Goal: Communication & Community: Connect with others

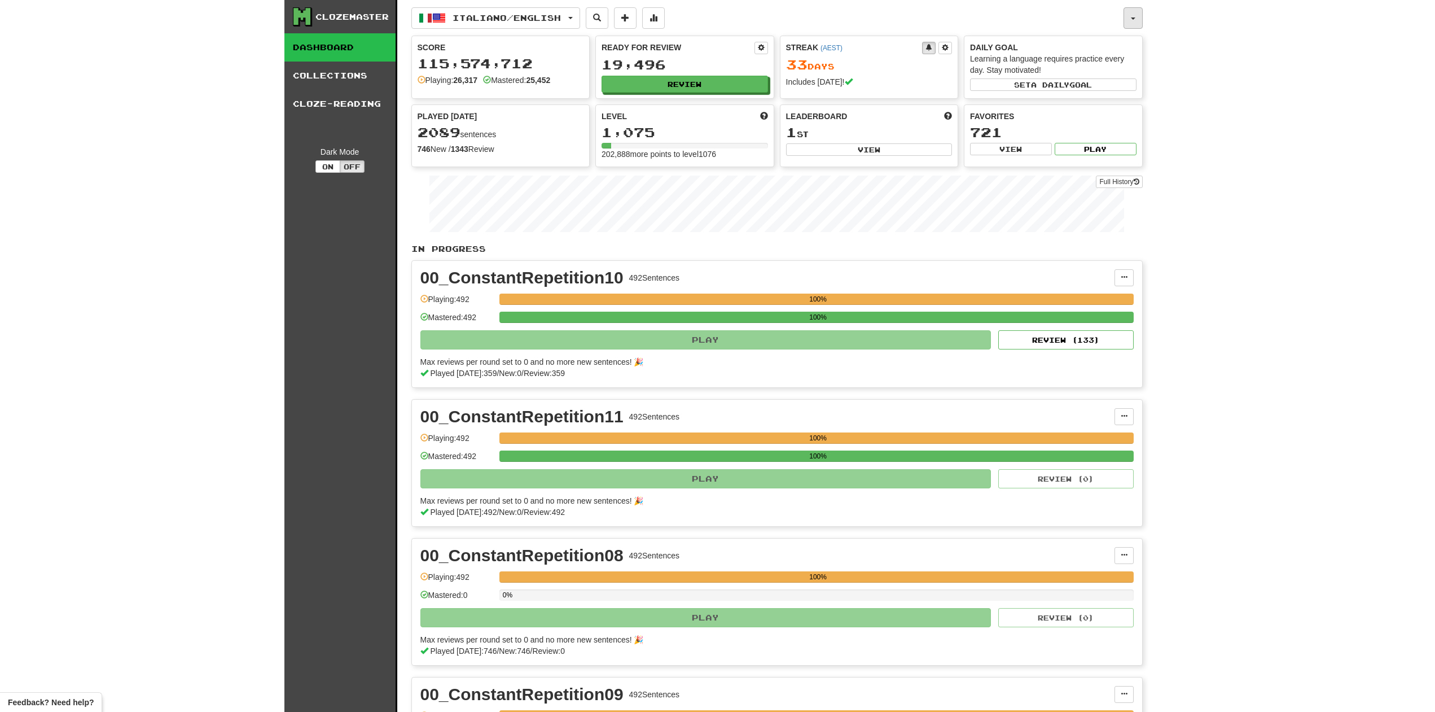
click at [1141, 14] on button "button" at bounding box center [1133, 17] width 19 height 21
click at [1045, 111] on link "Activity Feed" at bounding box center [1072, 107] width 139 height 15
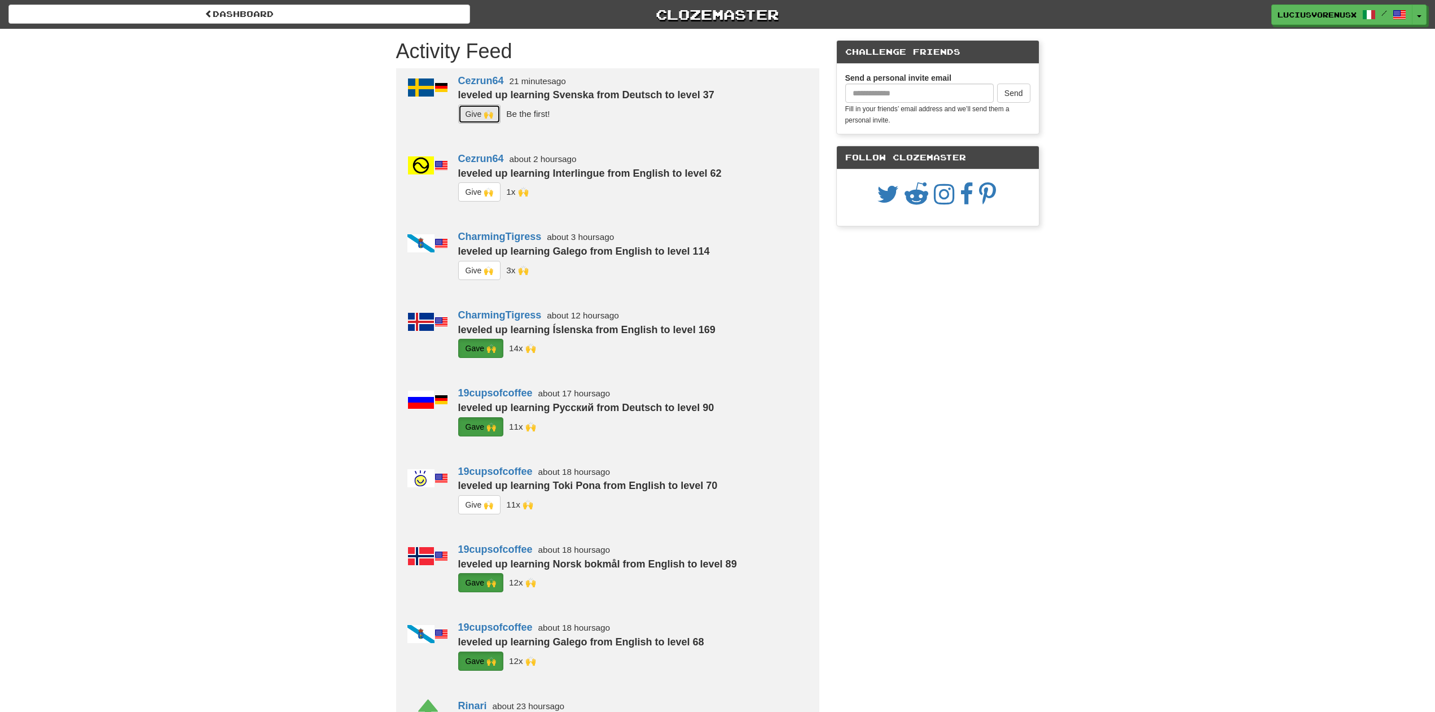
click at [470, 109] on button "G i ve 🙌" at bounding box center [479, 113] width 43 height 19
click at [485, 276] on button "G i ve 🙌" at bounding box center [479, 270] width 43 height 19
click at [1423, 17] on button "Toggle Dropdown" at bounding box center [1420, 15] width 15 height 20
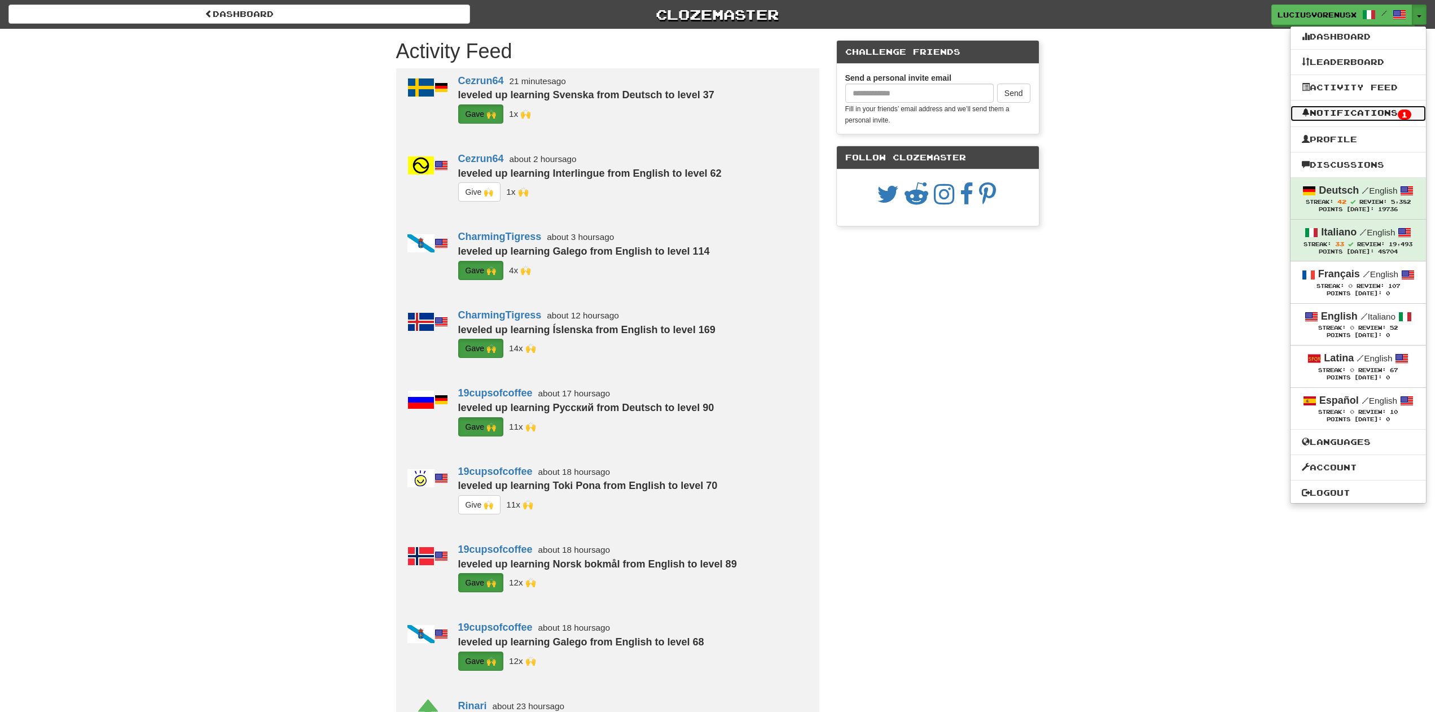
click at [1339, 113] on link "Notifications 1" at bounding box center [1358, 114] width 135 height 16
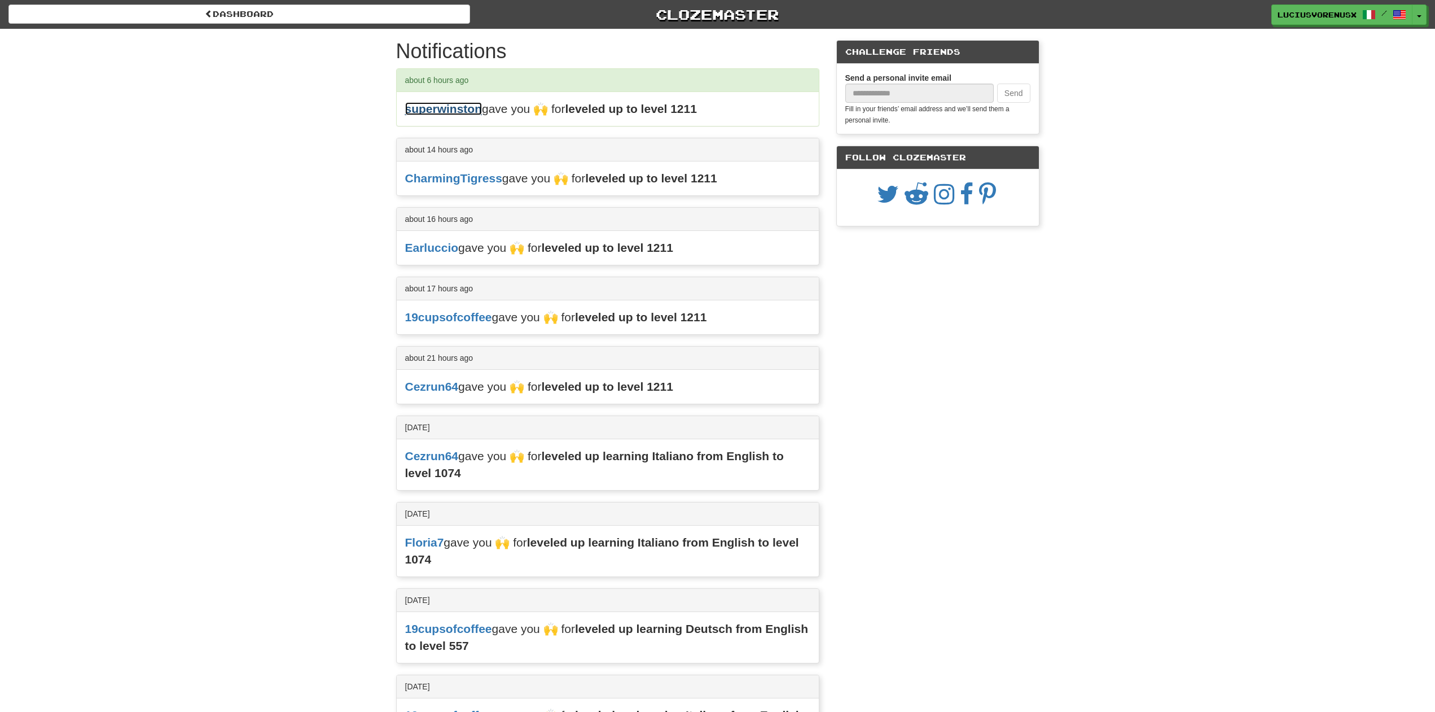
click at [445, 113] on link "superwinston" at bounding box center [443, 108] width 77 height 13
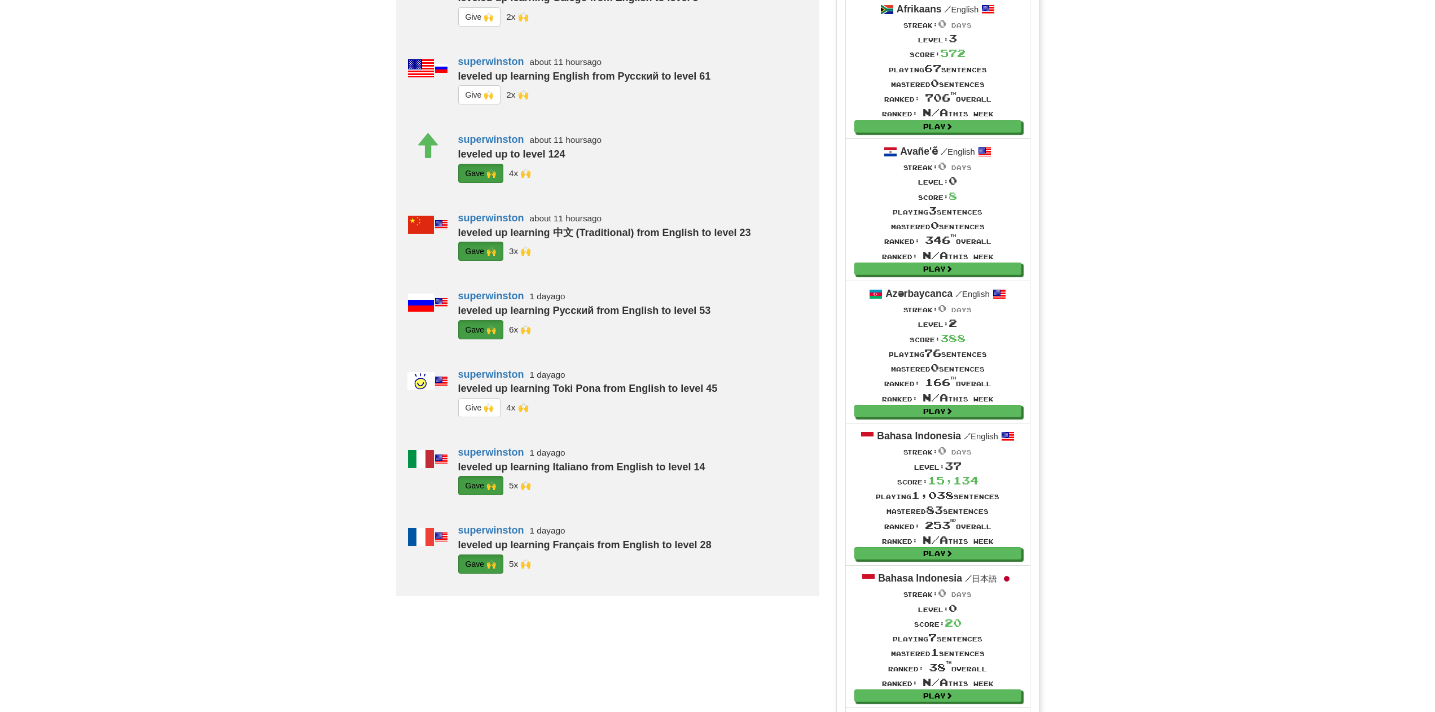
scroll to position [691, 0]
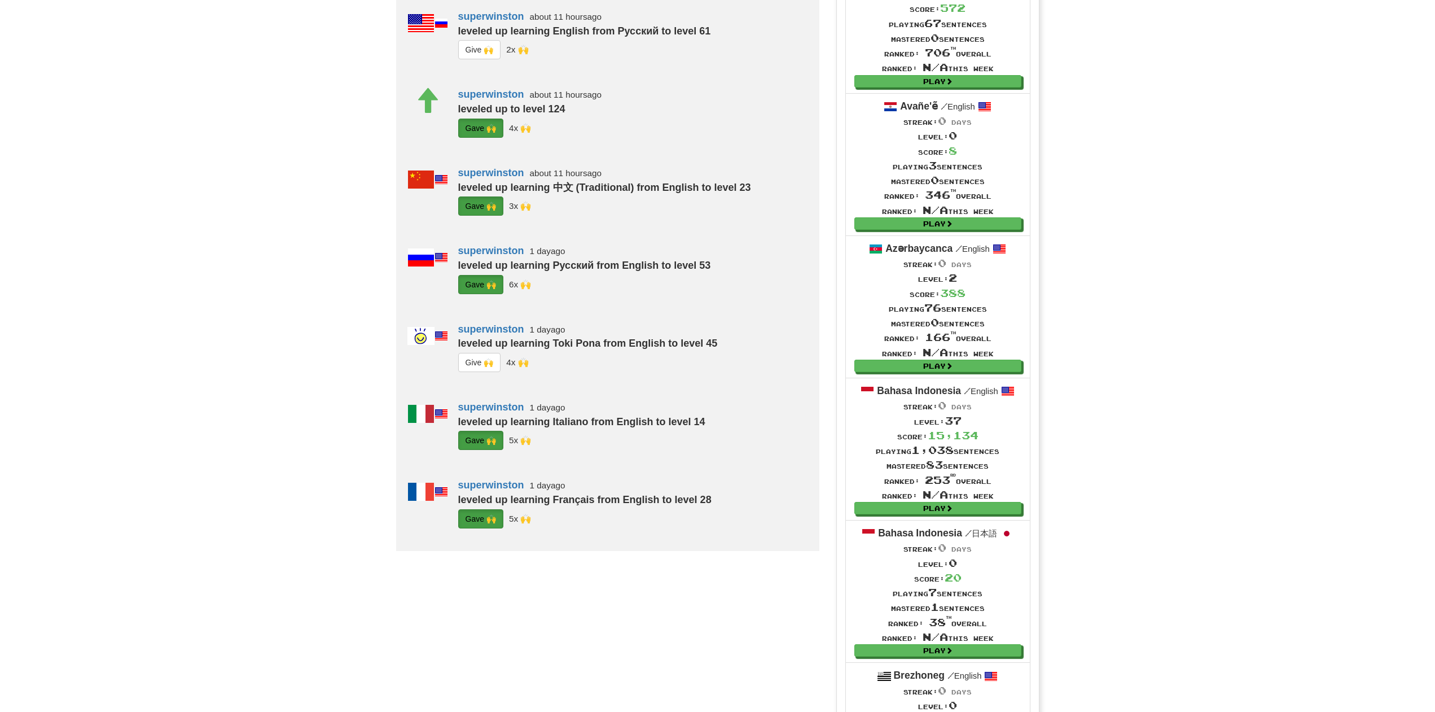
click at [466, 59] on button "G i ve 🙌" at bounding box center [479, 49] width 43 height 19
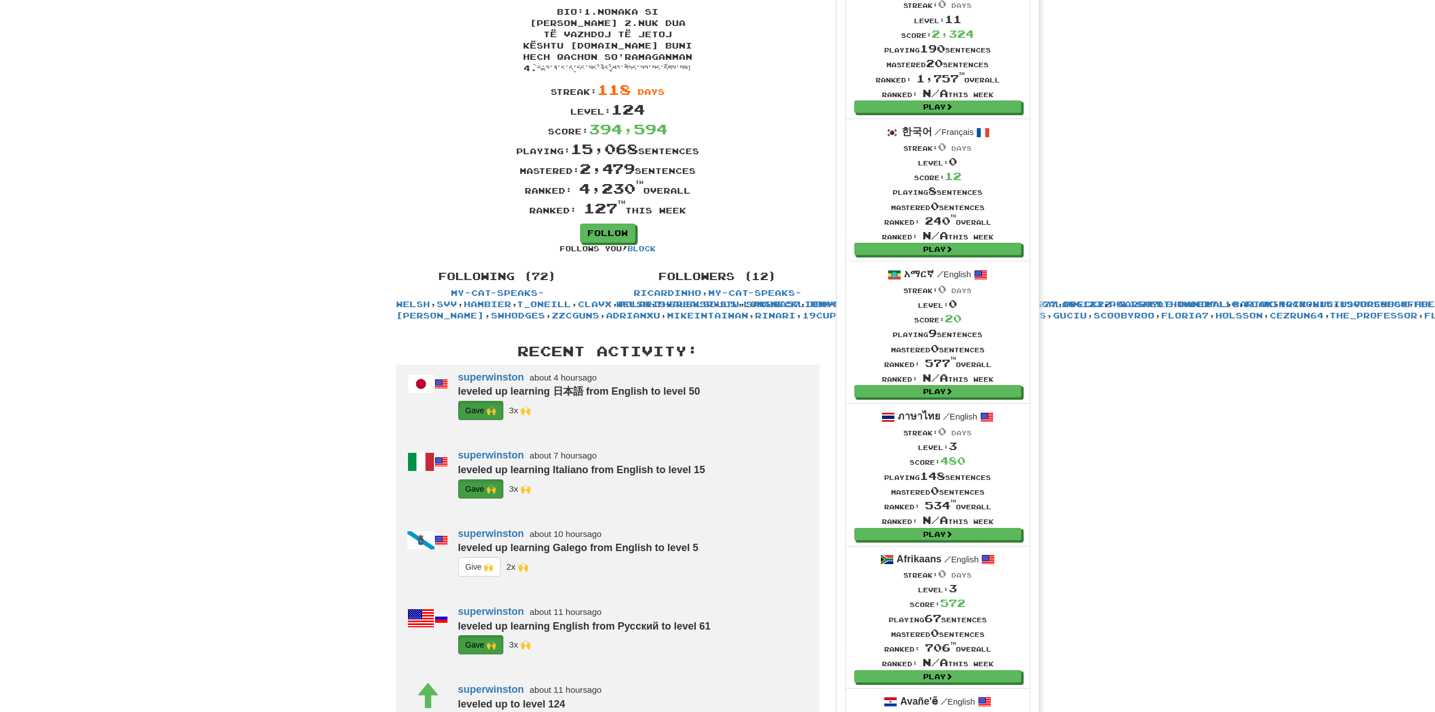
scroll to position [0, 0]
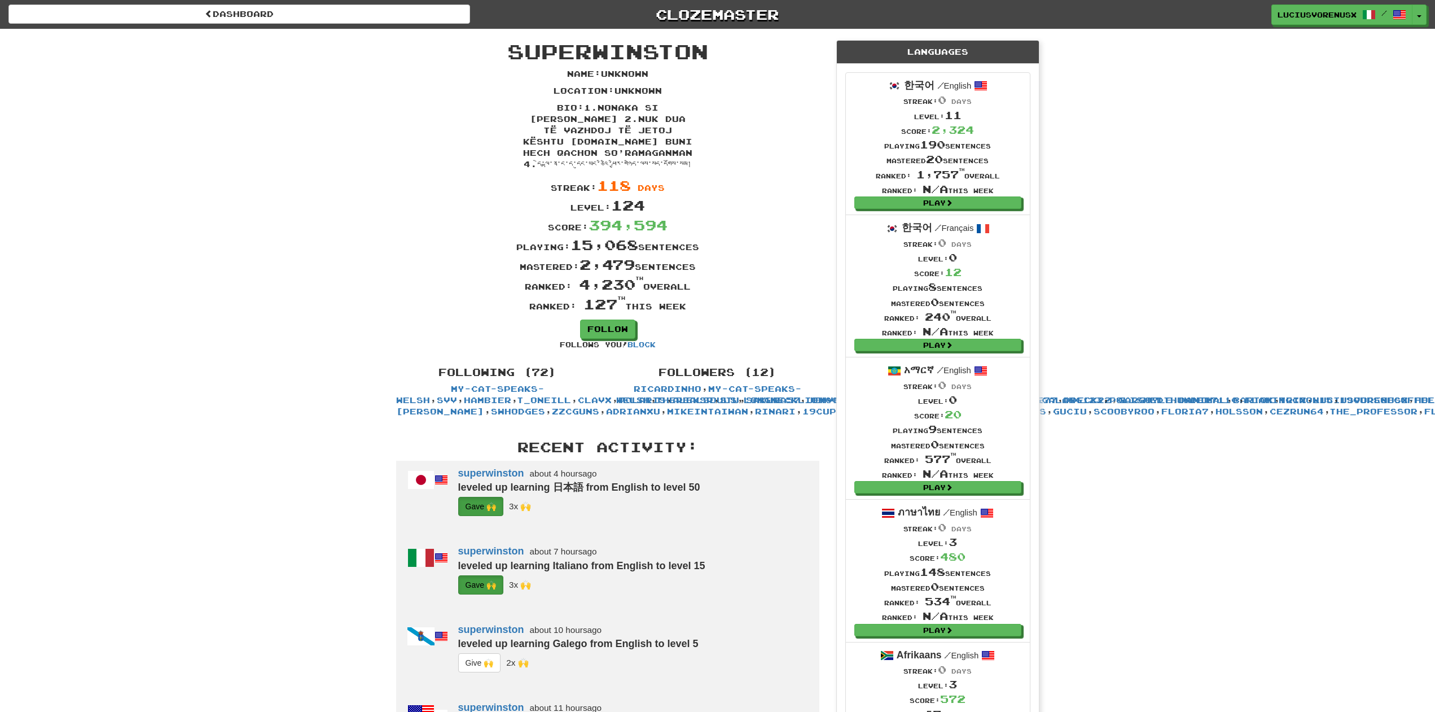
click at [1427, 13] on div "LuciusVorenusX / Toggle Dropdown Dashboard Leaderboard Activity Feed Notificati…" at bounding box center [1196, 15] width 479 height 20
click at [1419, 12] on button "Toggle Dropdown" at bounding box center [1420, 15] width 15 height 20
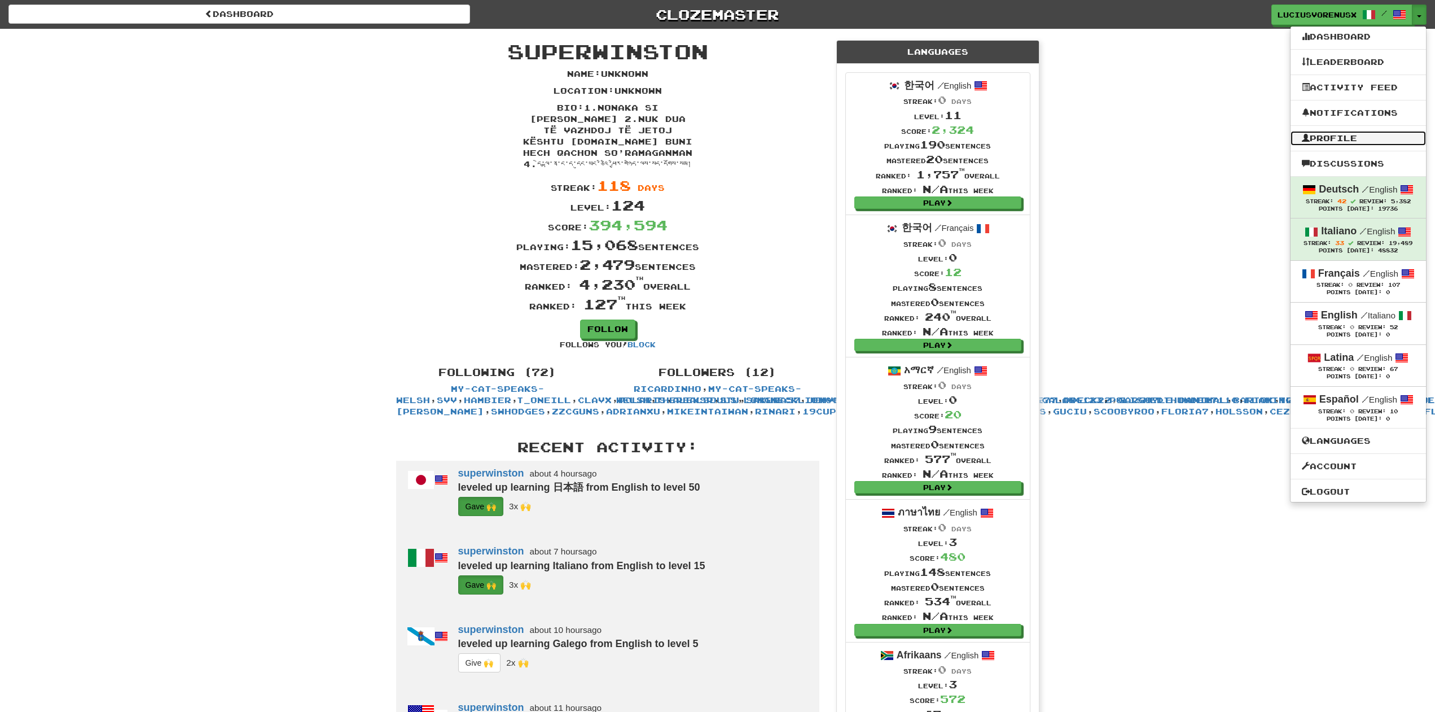
click at [1338, 141] on link "Profile" at bounding box center [1358, 138] width 135 height 15
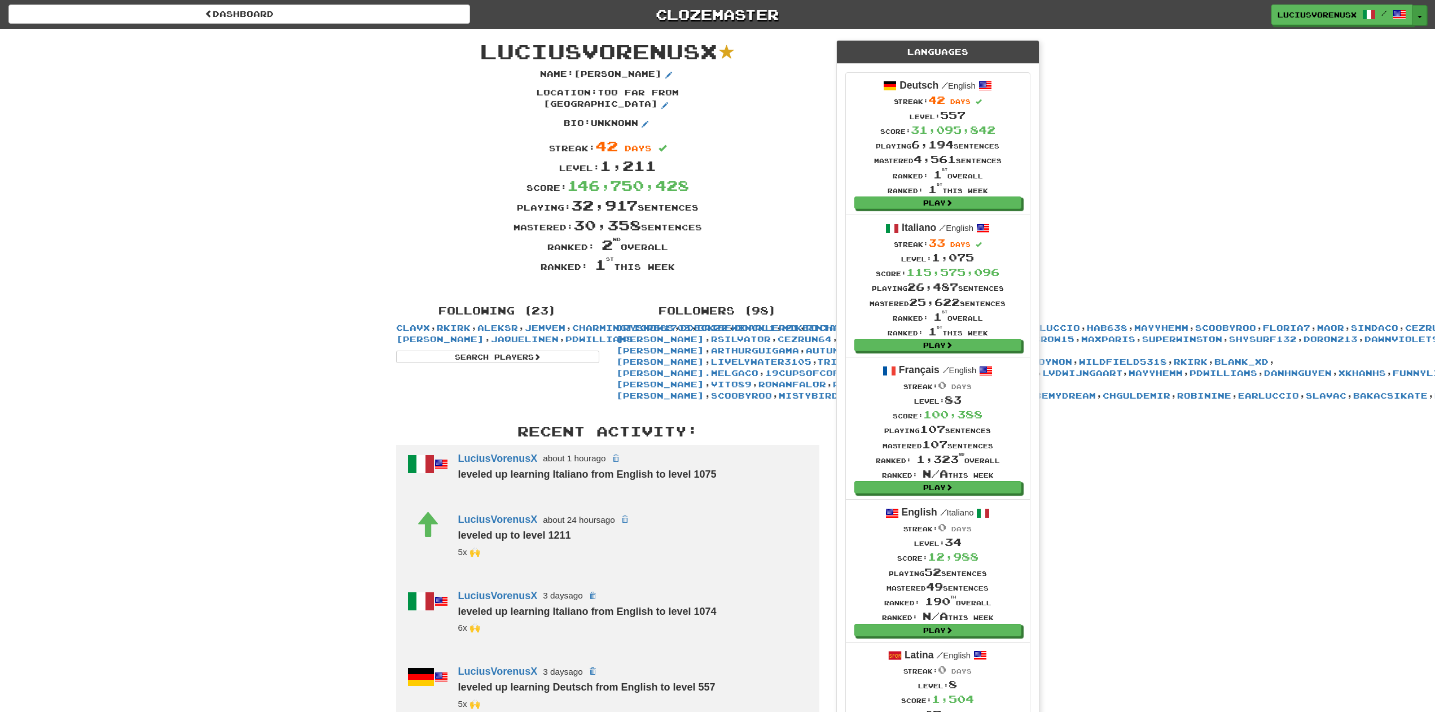
click at [1420, 17] on span "button" at bounding box center [1420, 17] width 5 height 2
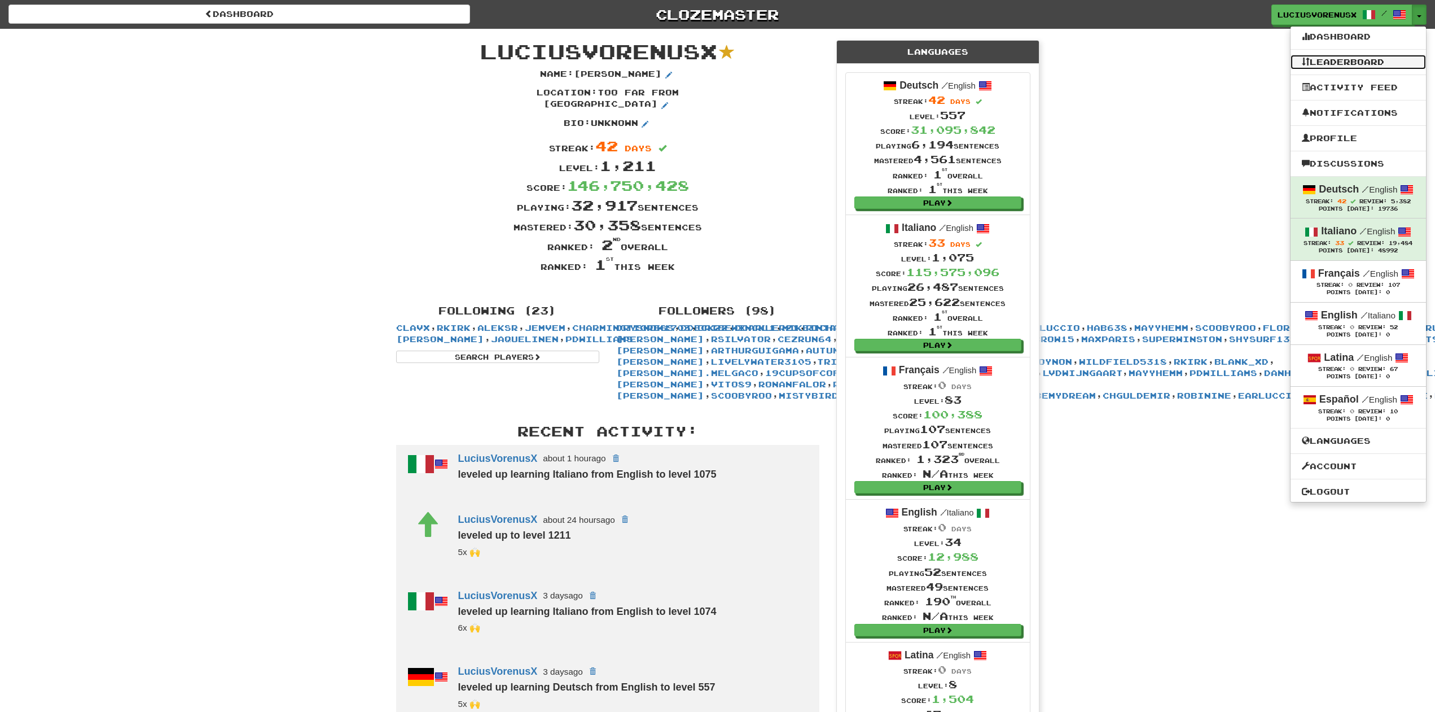
click at [1357, 68] on link "Leaderboard" at bounding box center [1358, 62] width 135 height 15
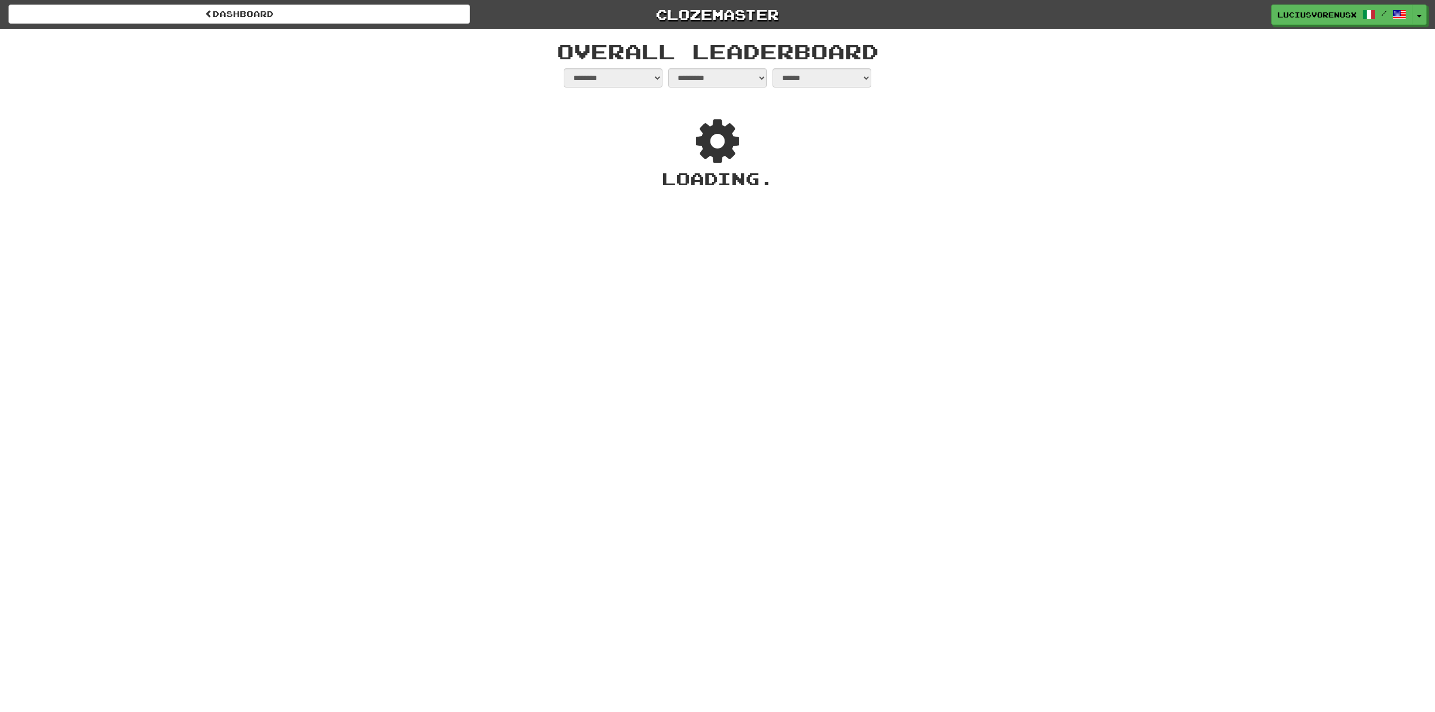
select select "**********"
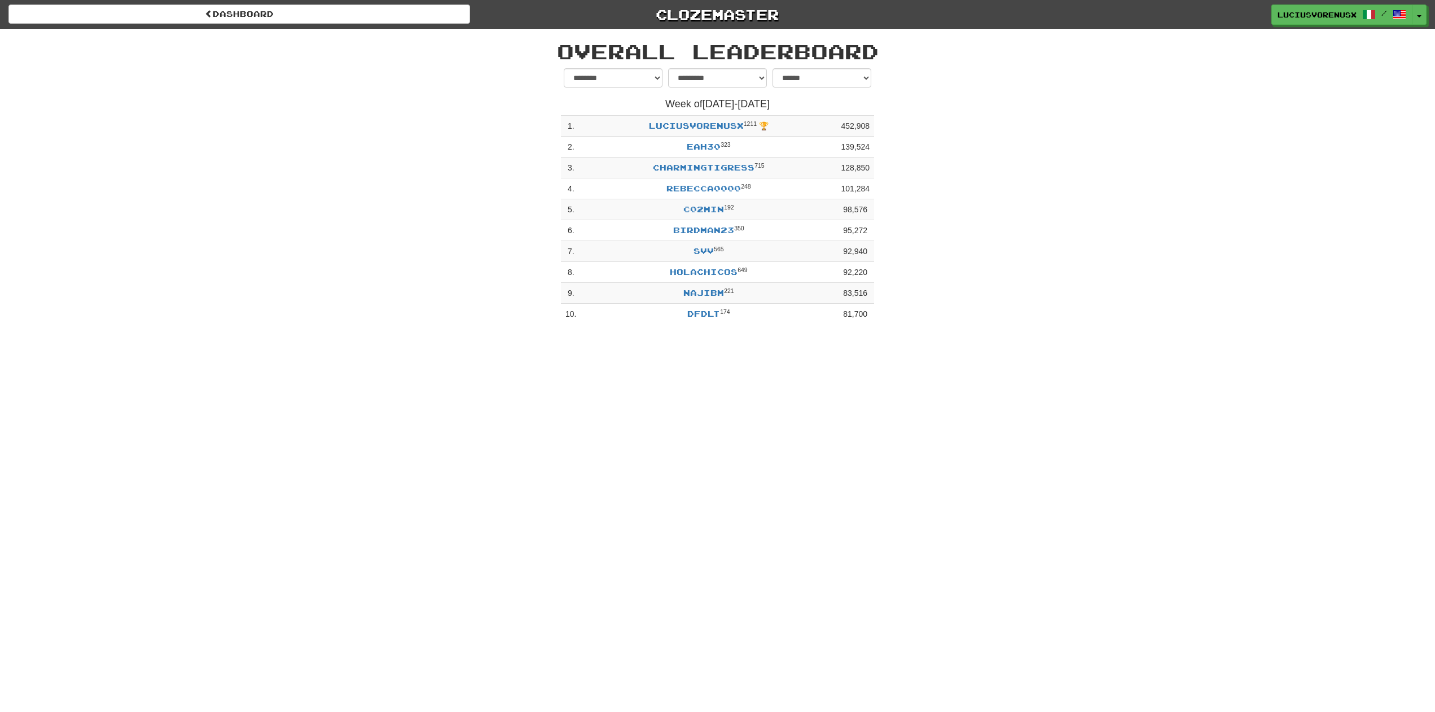
click at [1432, 13] on div "LuciusVorenusX / Toggle Dropdown Dashboard Leaderboard Activity Feed Notificati…" at bounding box center [1196, 15] width 479 height 20
